Goal: Transaction & Acquisition: Purchase product/service

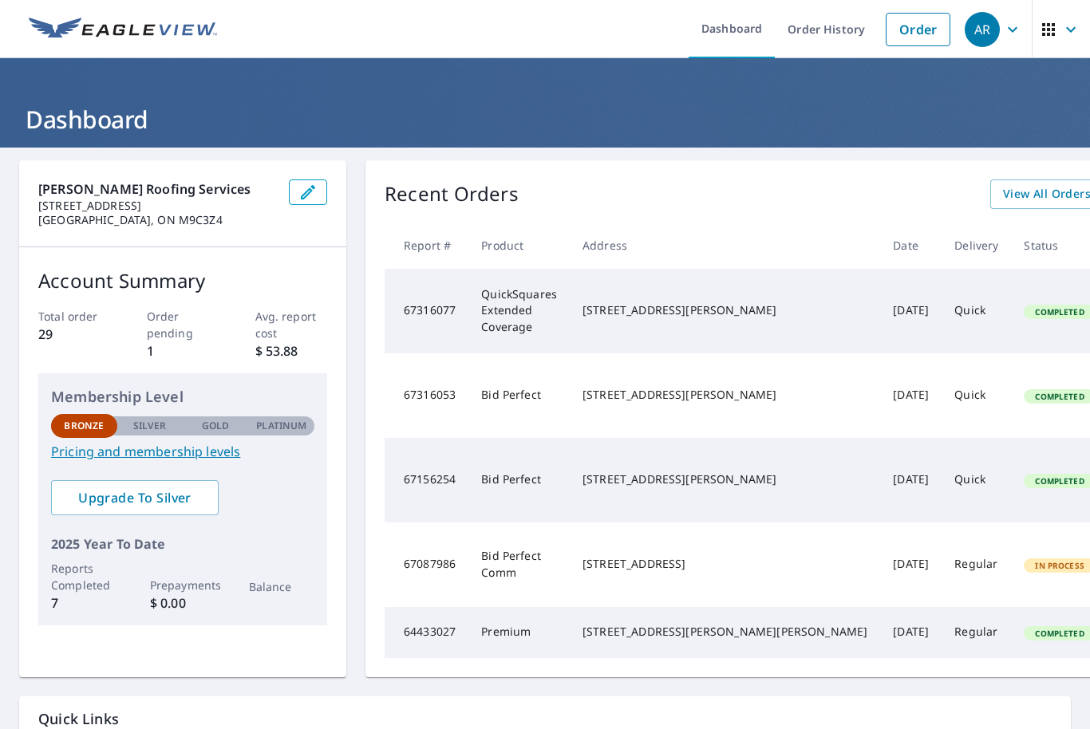
click at [172, 37] on img at bounding box center [123, 30] width 188 height 24
click at [929, 31] on link "Order" at bounding box center [918, 30] width 65 height 34
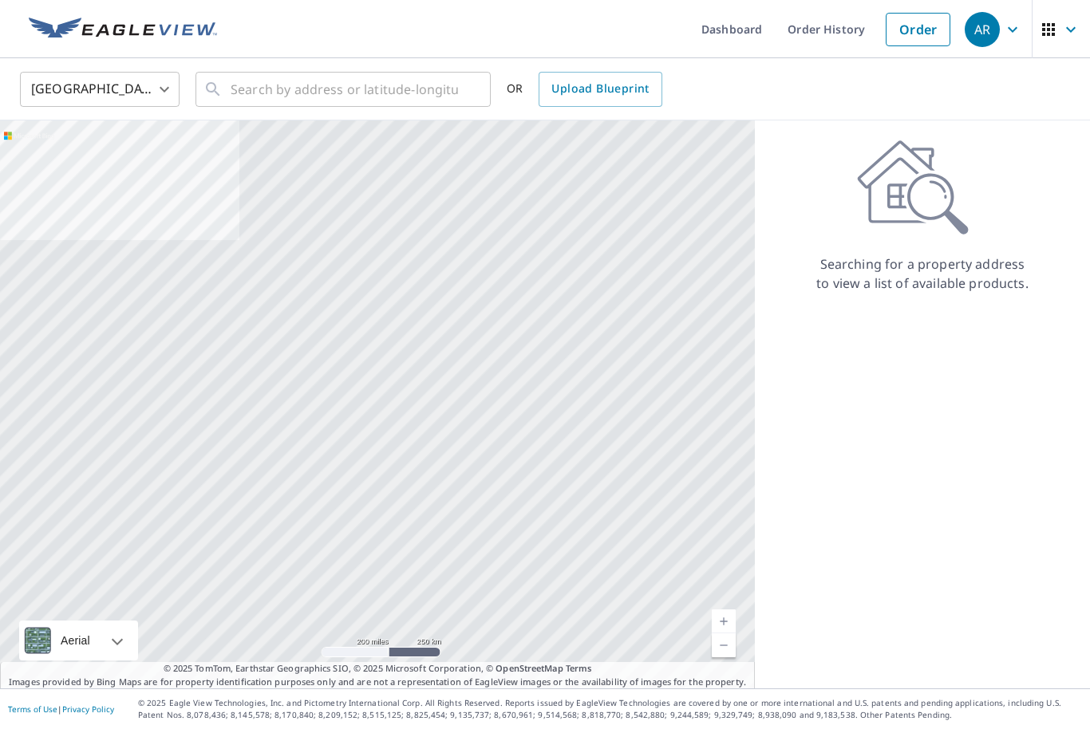
click at [117, 99] on body "AR AR Dashboard Order History Order AR United States US ​ ​ OR Upload Blueprint…" at bounding box center [545, 364] width 1090 height 729
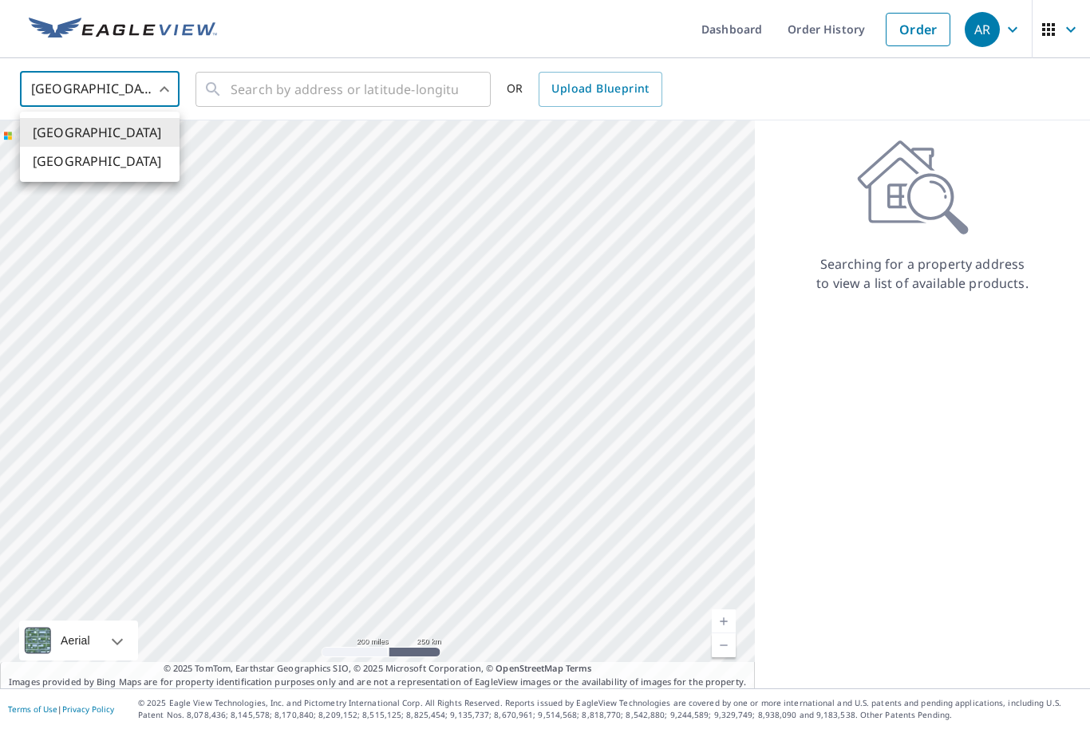
click at [107, 167] on li "[GEOGRAPHIC_DATA]" at bounding box center [100, 161] width 160 height 29
type input "CA"
click at [352, 97] on input "text" at bounding box center [344, 89] width 227 height 45
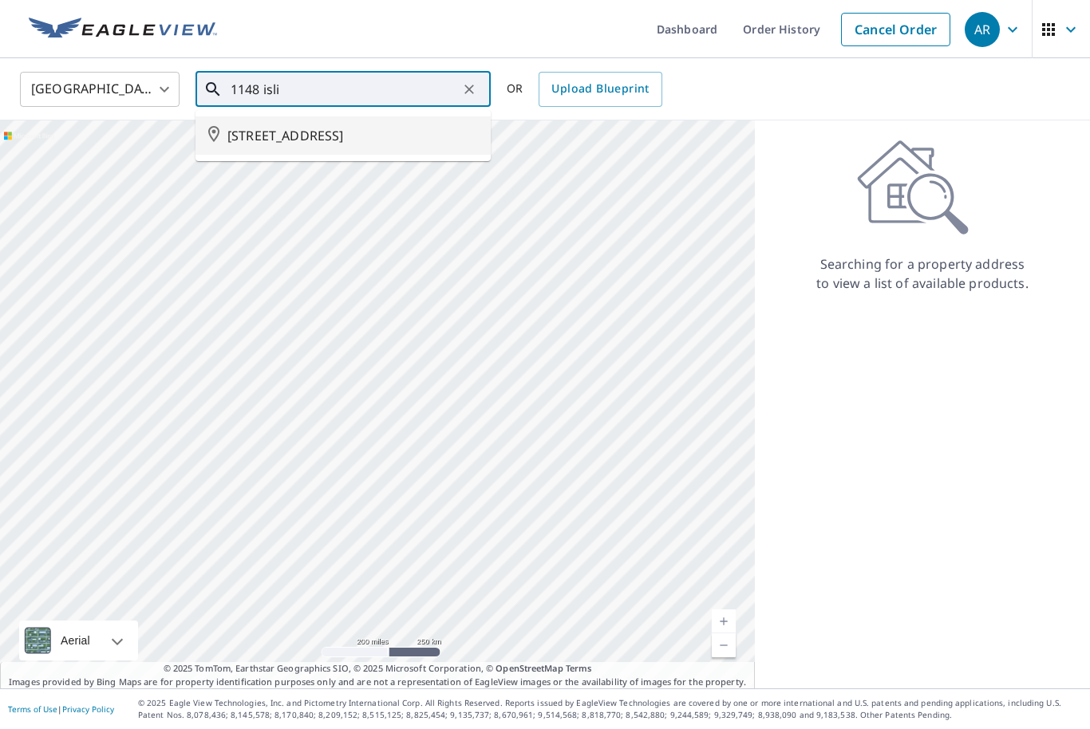
click at [391, 141] on span "[STREET_ADDRESS]" at bounding box center [352, 135] width 251 height 19
type input "[STREET_ADDRESS]"
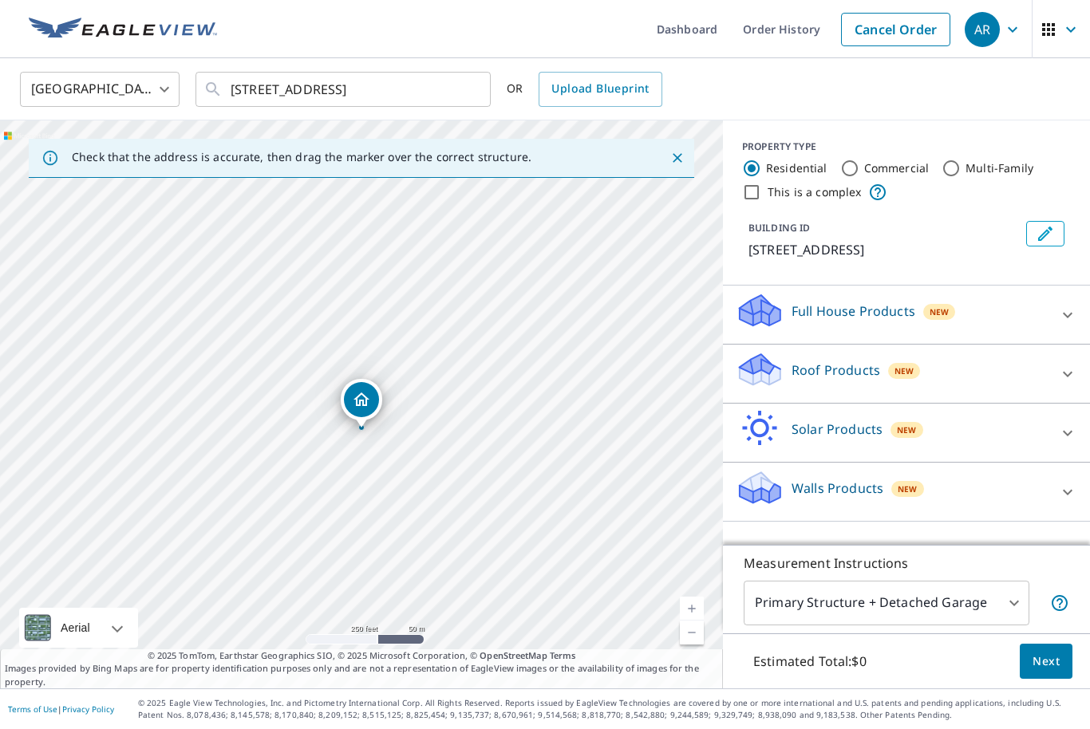
click at [899, 379] on div "New" at bounding box center [904, 371] width 32 height 16
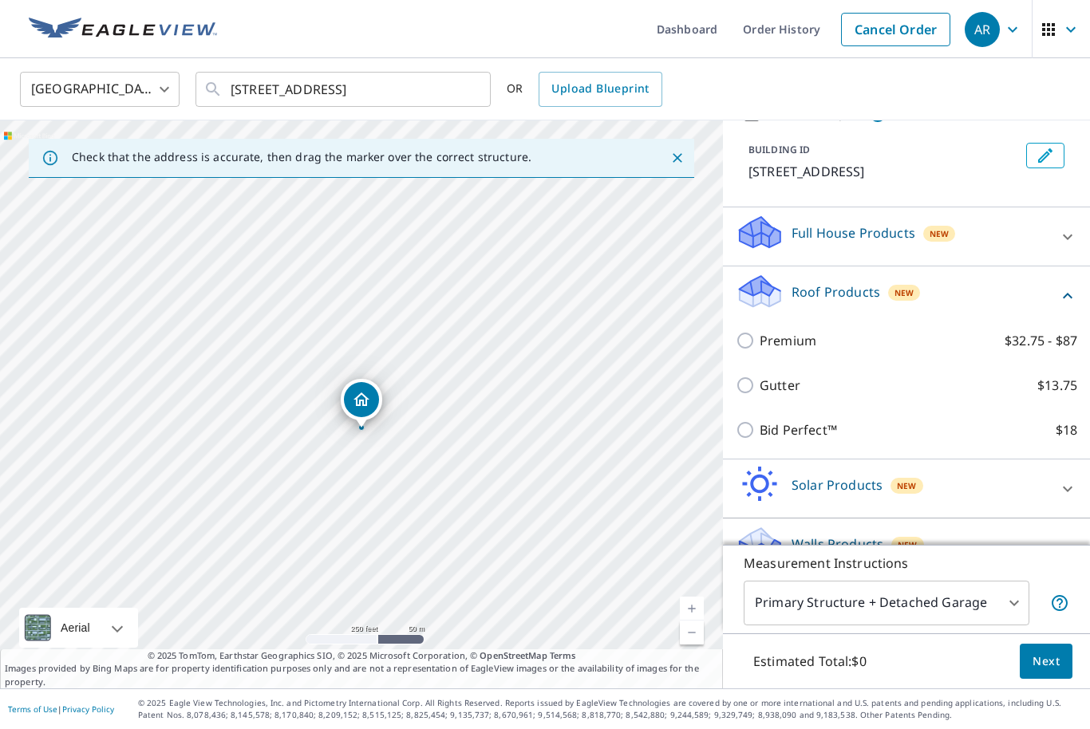
scroll to position [77, 0]
click at [774, 441] on p "Bid Perfect™" at bounding box center [798, 430] width 77 height 19
click at [760, 441] on input "Bid Perfect™ $18" at bounding box center [748, 430] width 24 height 19
checkbox input "true"
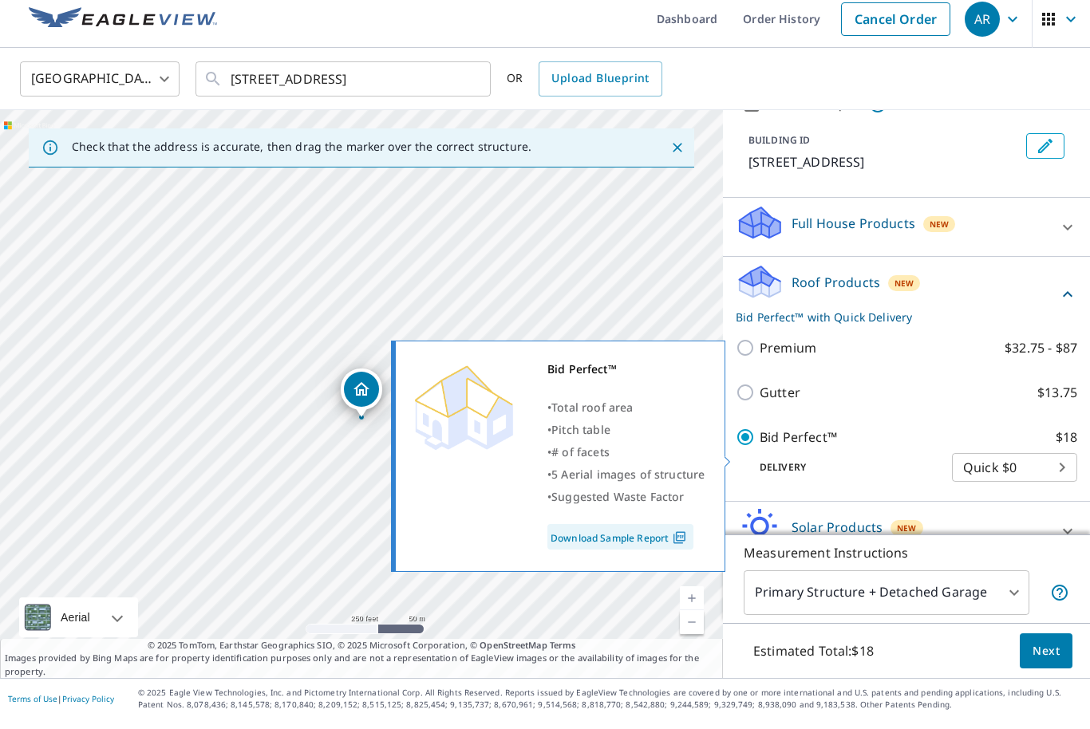
scroll to position [53, 0]
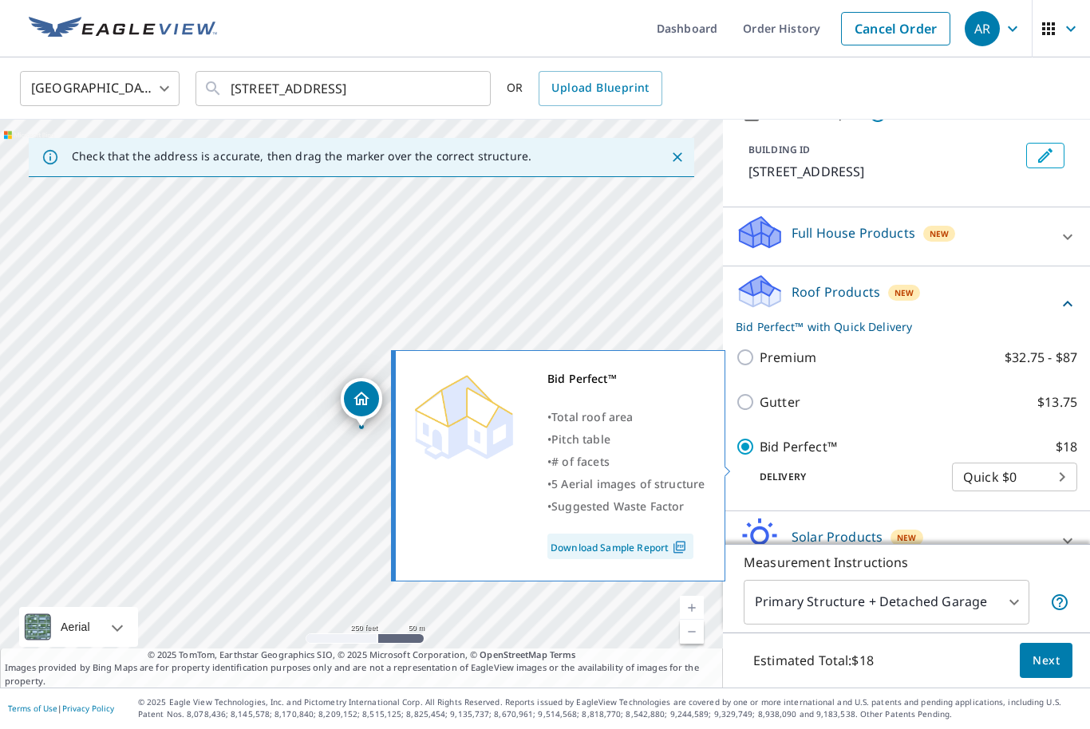
click at [1038, 654] on span "Next" at bounding box center [1046, 662] width 27 height 20
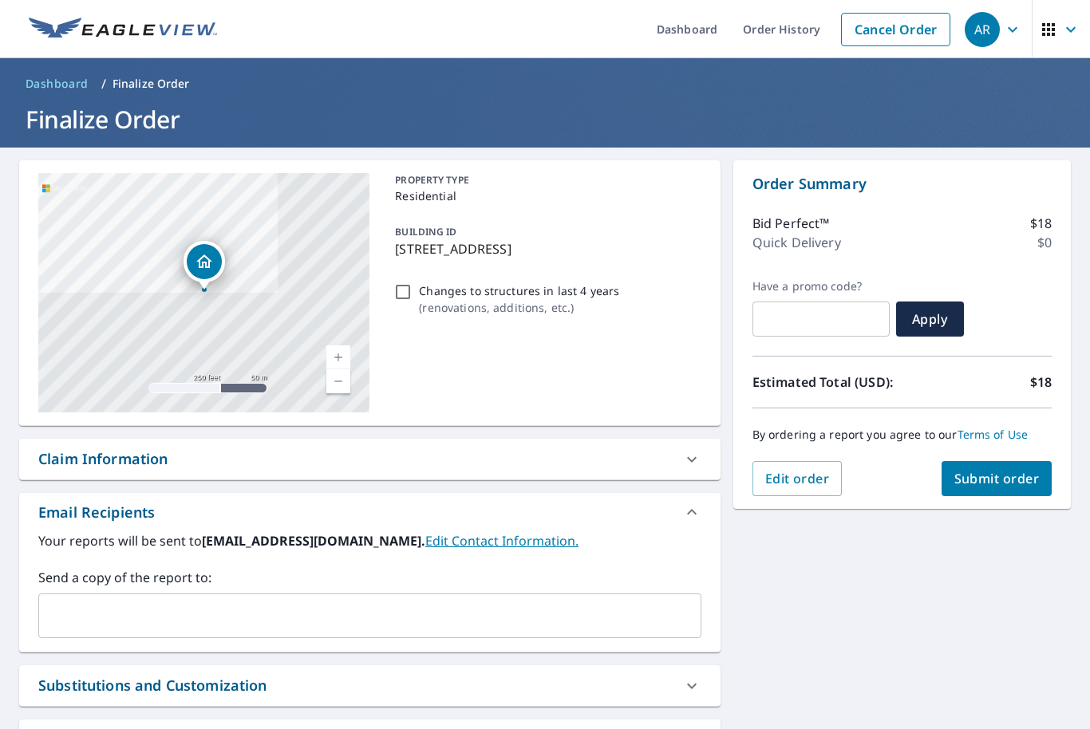
click at [1006, 470] on span "Submit order" at bounding box center [996, 479] width 85 height 18
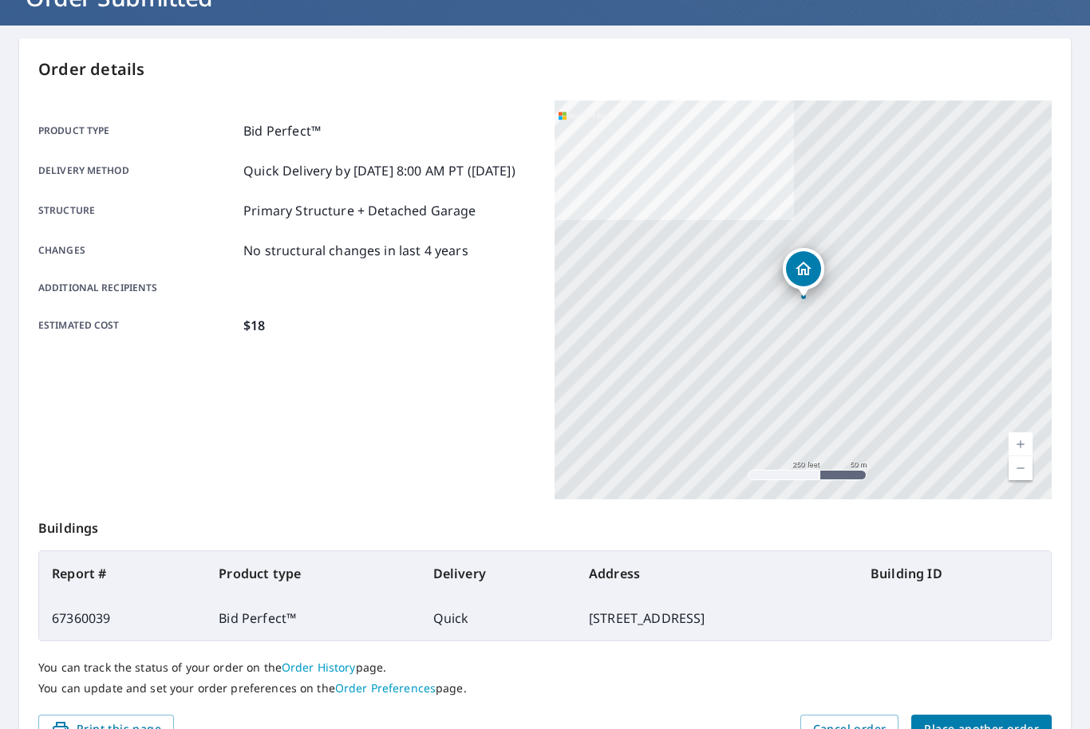
scroll to position [124, 0]
